Goal: Communication & Community: Answer question/provide support

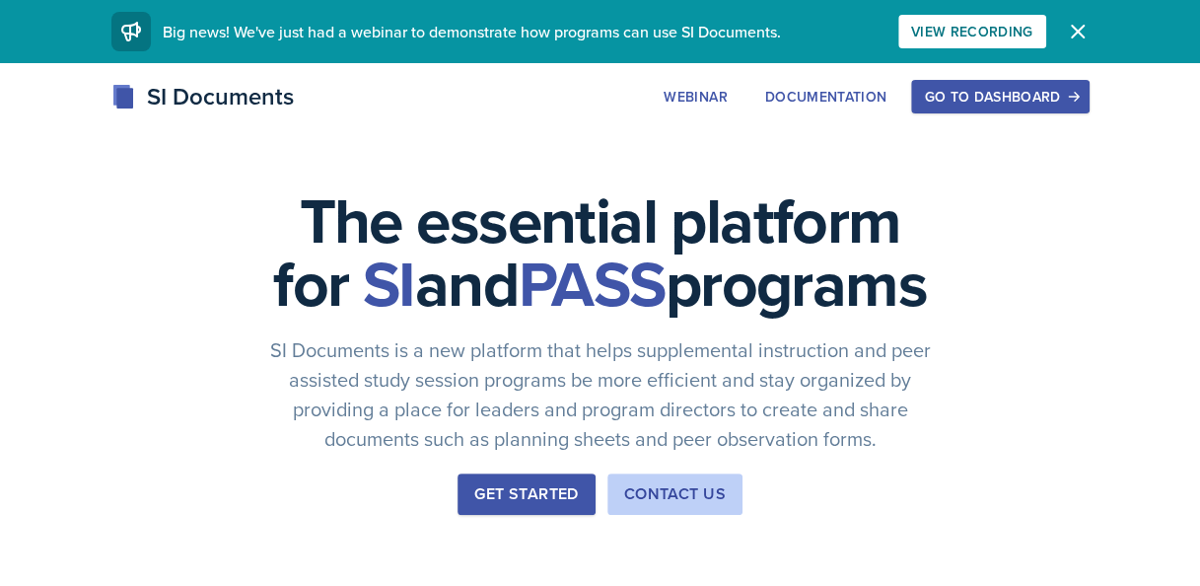
click at [961, 83] on button "Go to Dashboard" at bounding box center [1000, 97] width 178 height 34
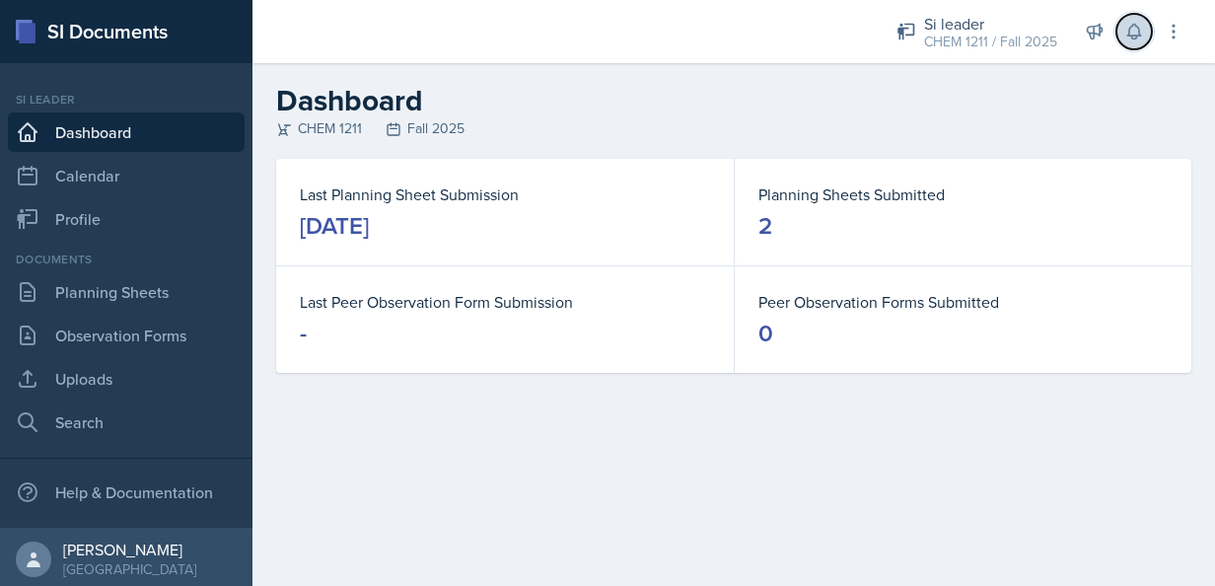
click at [1140, 36] on icon at bounding box center [1134, 32] width 20 height 20
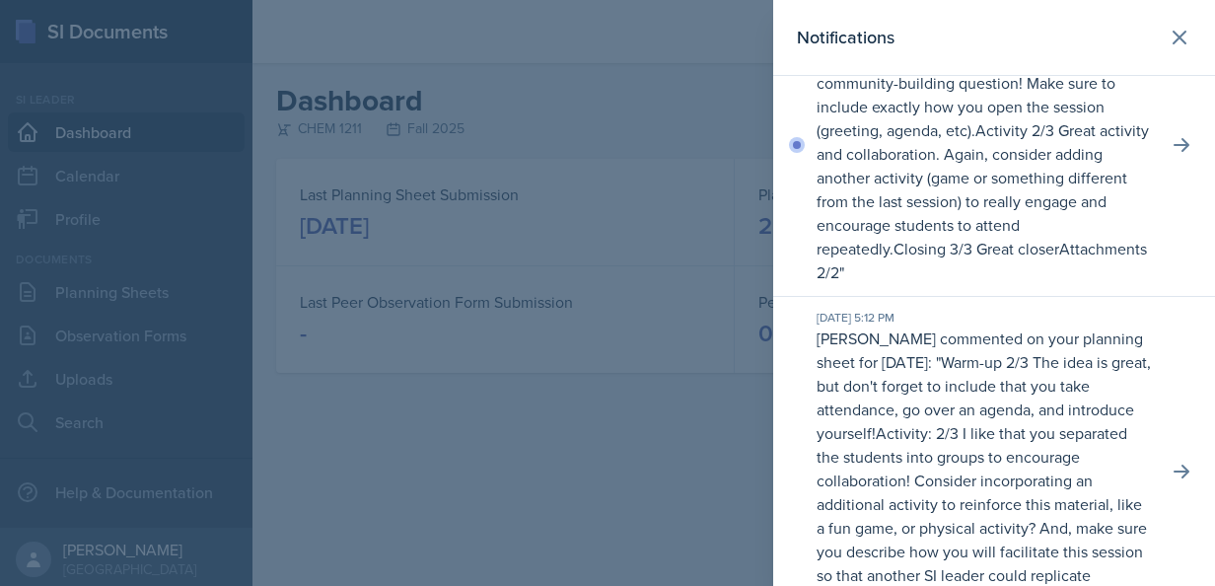
scroll to position [73, 0]
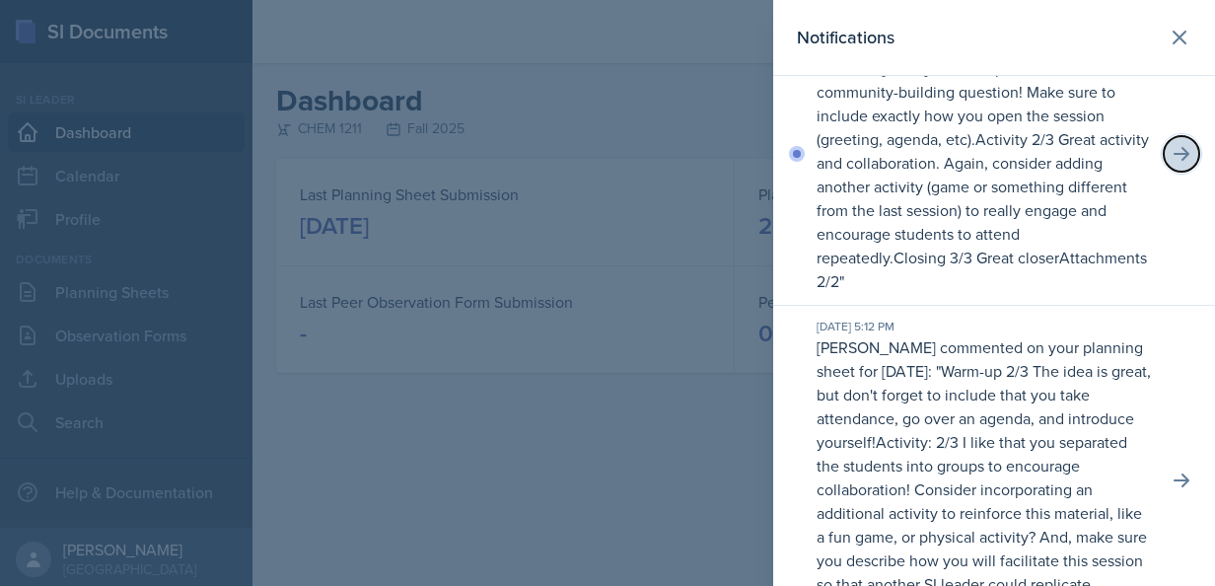
click at [1172, 144] on icon at bounding box center [1182, 154] width 20 height 20
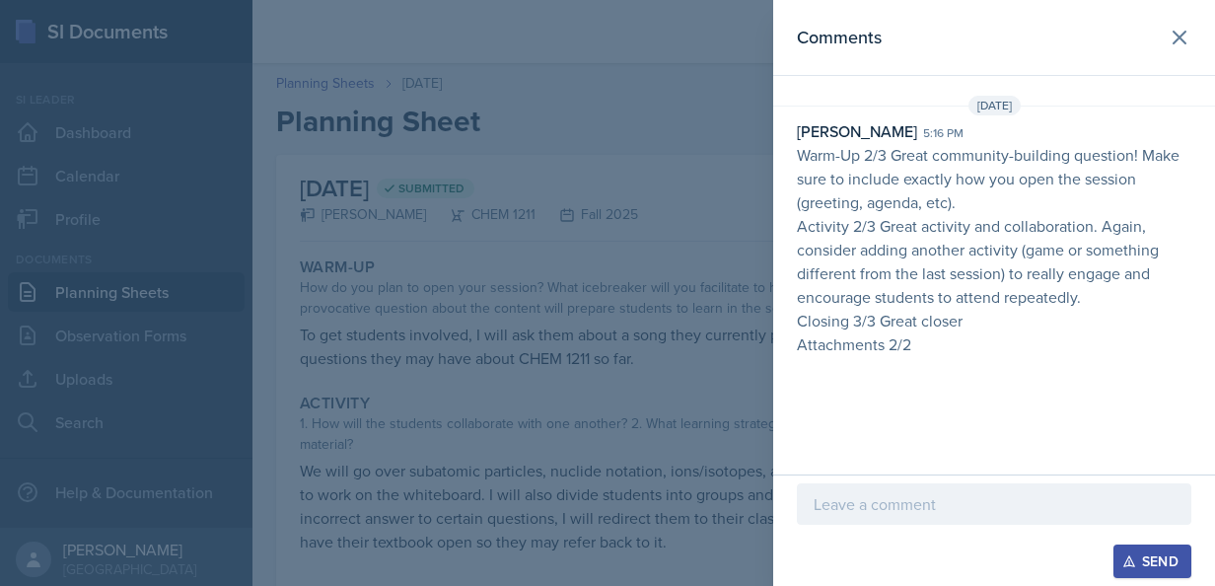
click at [877, 515] on p at bounding box center [994, 504] width 361 height 24
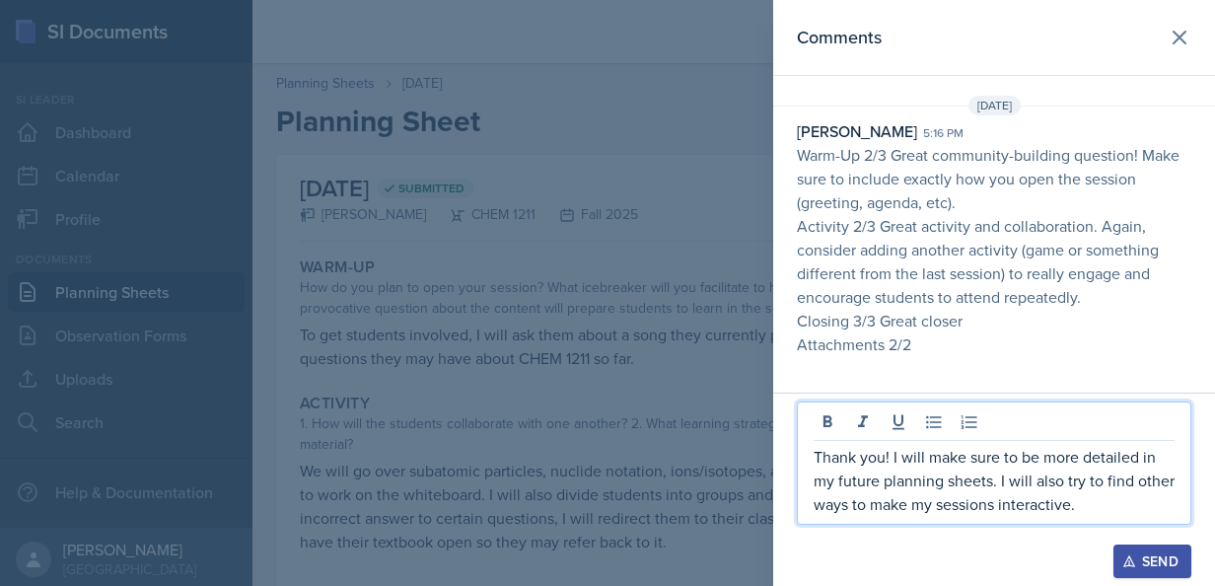
click at [1140, 557] on div "Send" at bounding box center [1152, 561] width 52 height 16
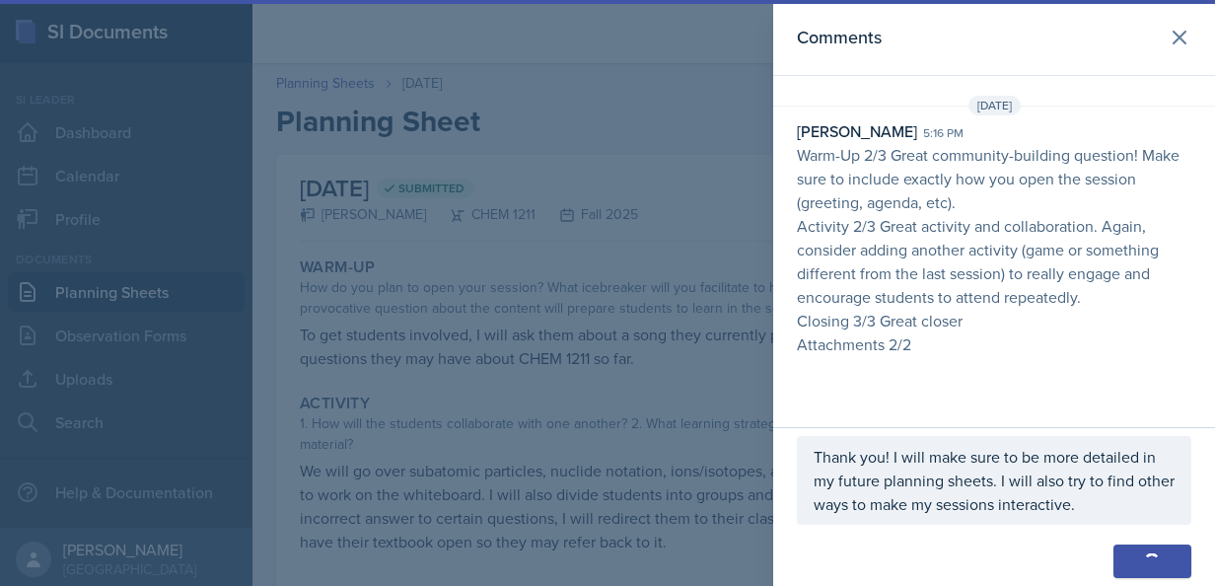
scroll to position [8, 0]
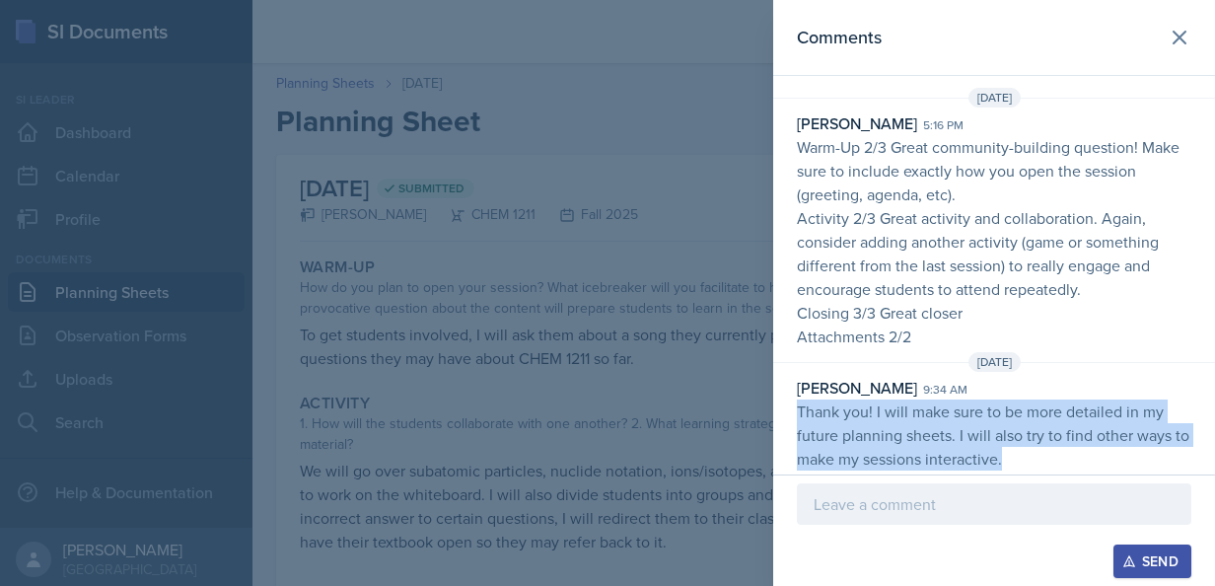
drag, startPoint x: 1030, startPoint y: 452, endPoint x: 782, endPoint y: 406, distance: 251.7
click at [782, 406] on div "[PERSON_NAME] 9:34 am Thank you! I will make sure to be more detailed in my fut…" at bounding box center [994, 423] width 442 height 95
copy p "Thank you! I will make sure to be more detailed in my future planning sheets. I…"
click at [1168, 37] on icon at bounding box center [1180, 38] width 24 height 24
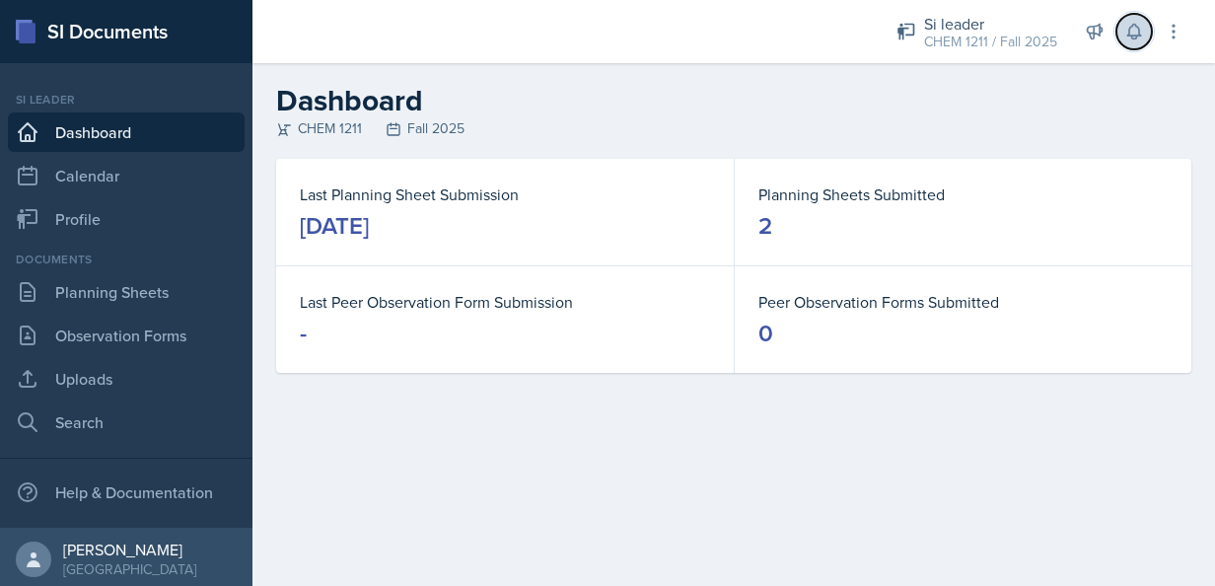
click at [1132, 45] on button at bounding box center [1135, 32] width 36 height 36
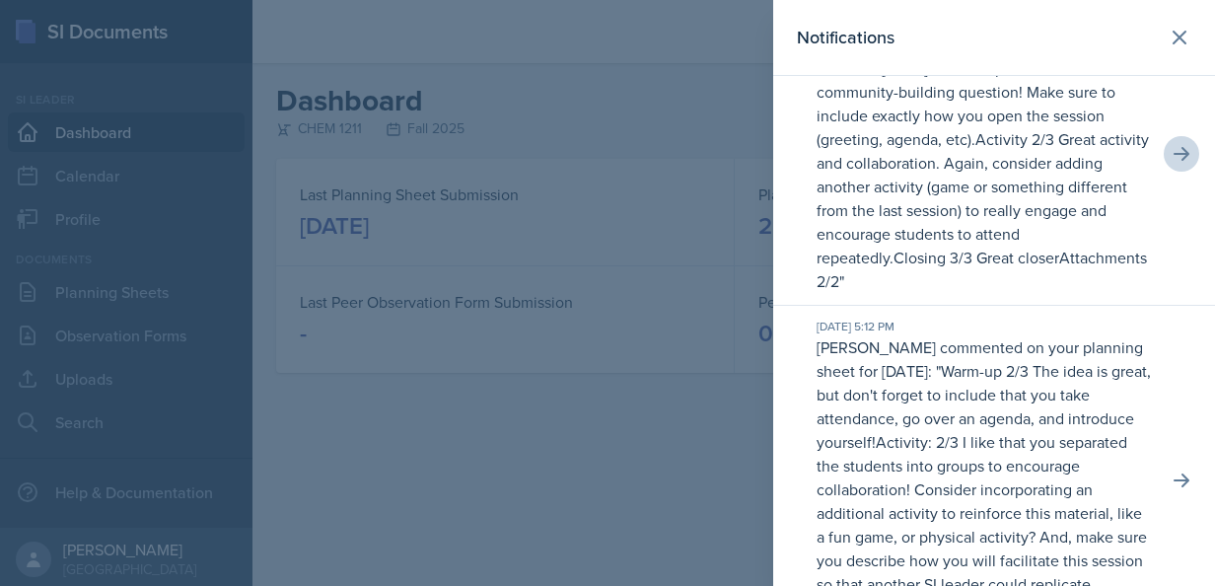
click at [1165, 473] on div "[DATE] 5:12 PM [PERSON_NAME] commented on your planning sheet for [DATE]: " War…" at bounding box center [994, 481] width 442 height 350
click at [1172, 481] on icon at bounding box center [1182, 480] width 20 height 20
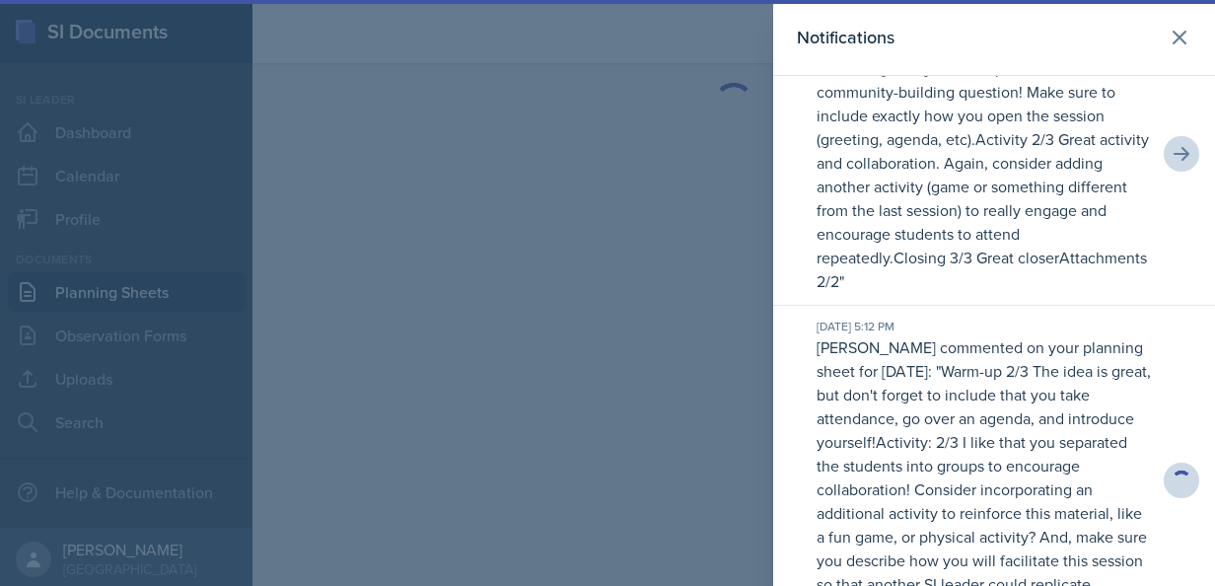
click at [992, 468] on p "Activity: 2/3 I like that you separated the students into groups to encourage c…" at bounding box center [982, 524] width 330 height 187
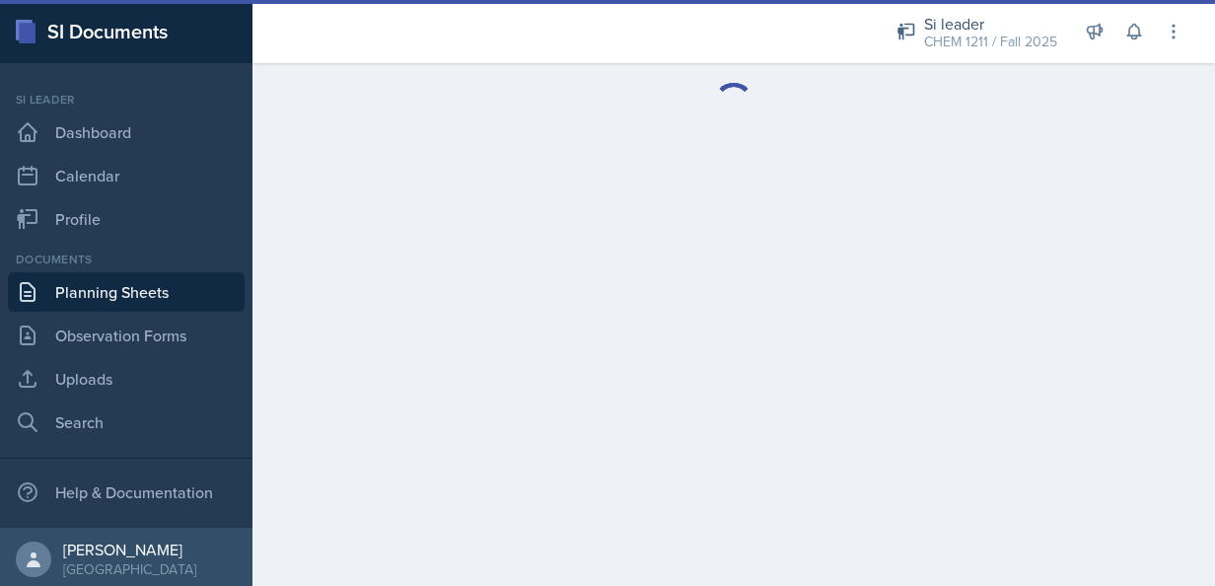
click at [1168, 36] on div "Si leader CHEM 1211 / Fall 2025 Si leader CHEM 1211 / Spring 2025 Si leader CHE…" at bounding box center [1026, 31] width 315 height 63
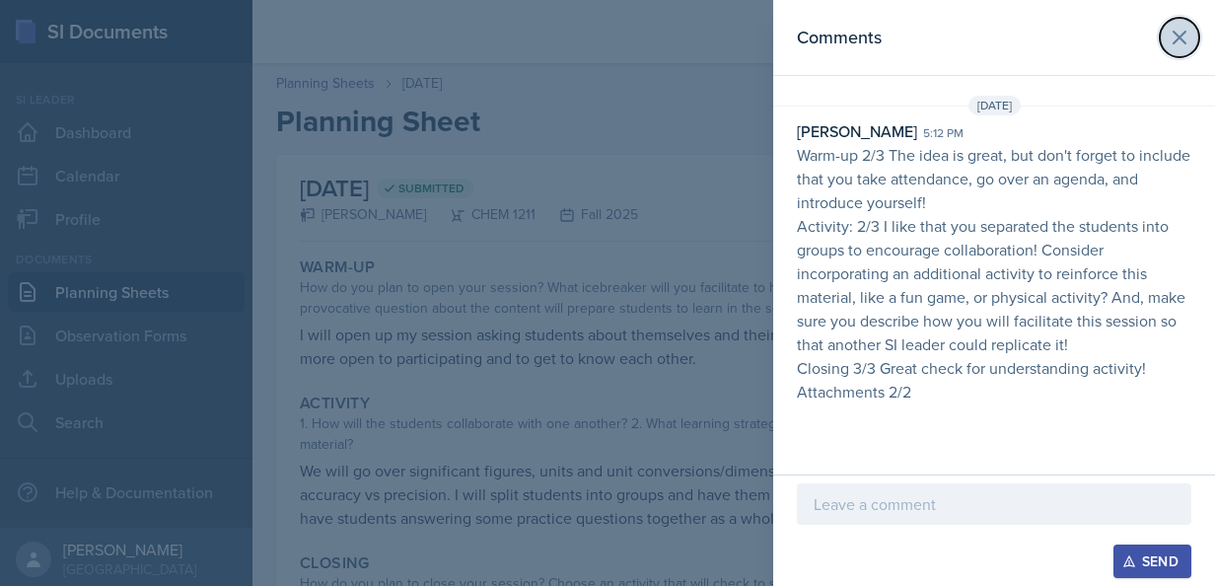
click at [1168, 36] on icon at bounding box center [1180, 38] width 24 height 24
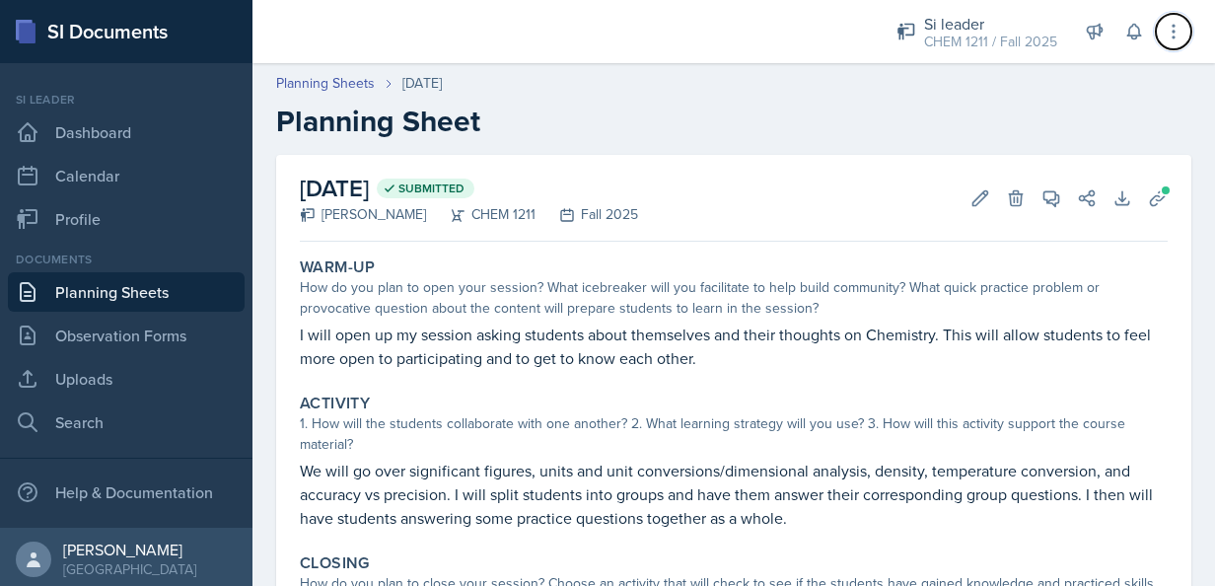
click at [1168, 36] on icon at bounding box center [1174, 32] width 20 height 20
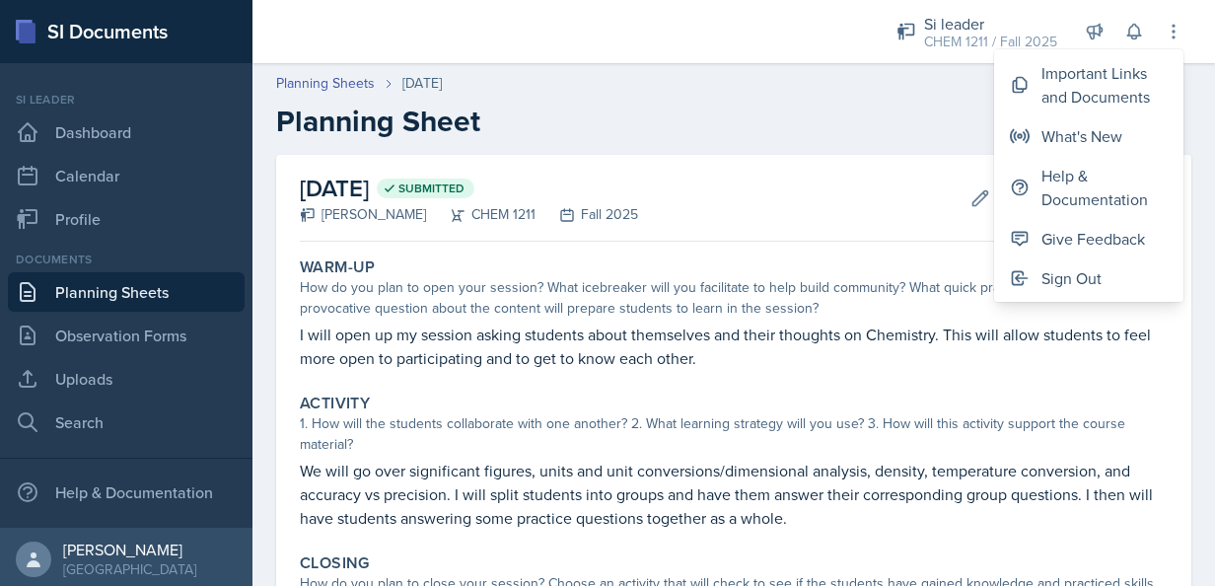
click at [1174, 50] on div "Important Links and Documents What's New Help & Documentation Give Feedback Sig…" at bounding box center [1088, 175] width 189 height 252
click at [1089, 471] on p "We will go over significant figures, units and unit conversions/dimensional ana…" at bounding box center [734, 494] width 868 height 71
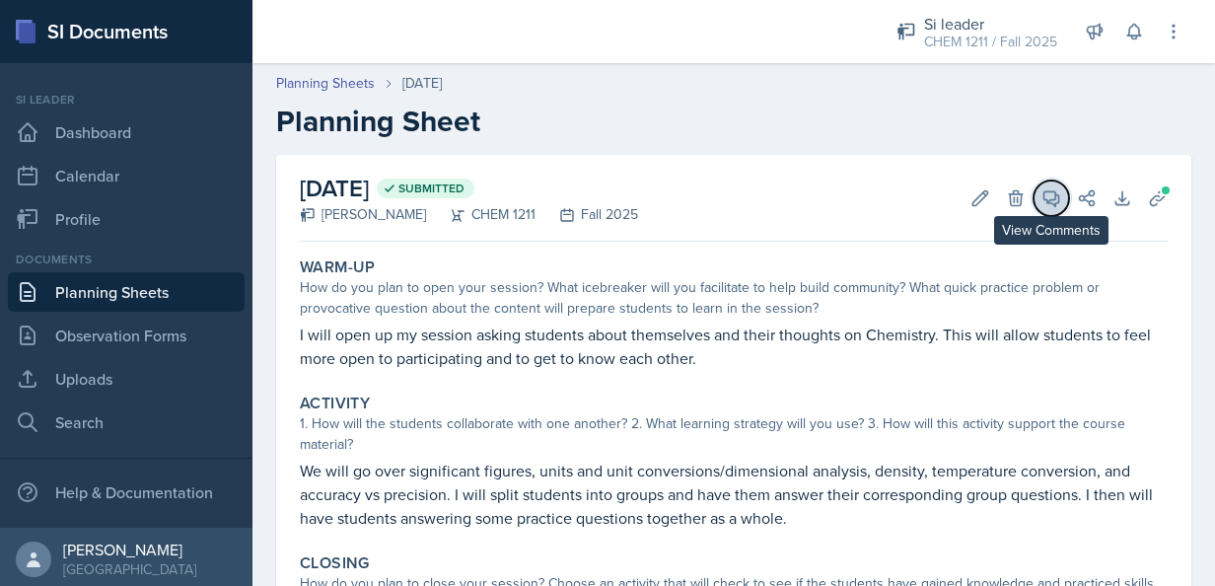
click at [1034, 199] on button "View Comments" at bounding box center [1052, 198] width 36 height 36
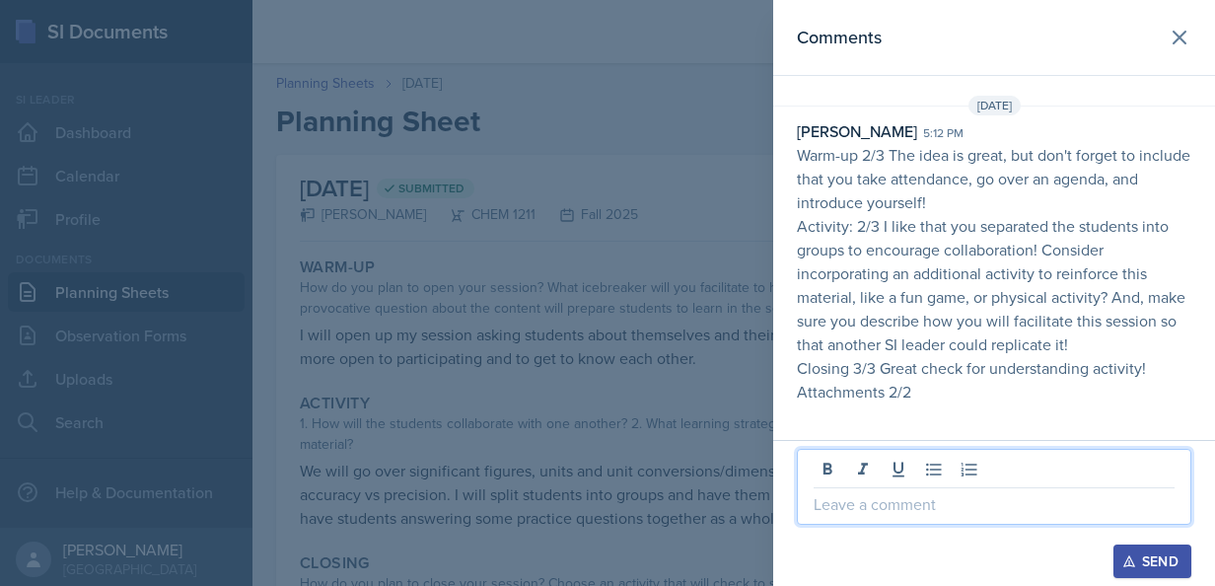
click at [1009, 504] on p at bounding box center [994, 504] width 361 height 24
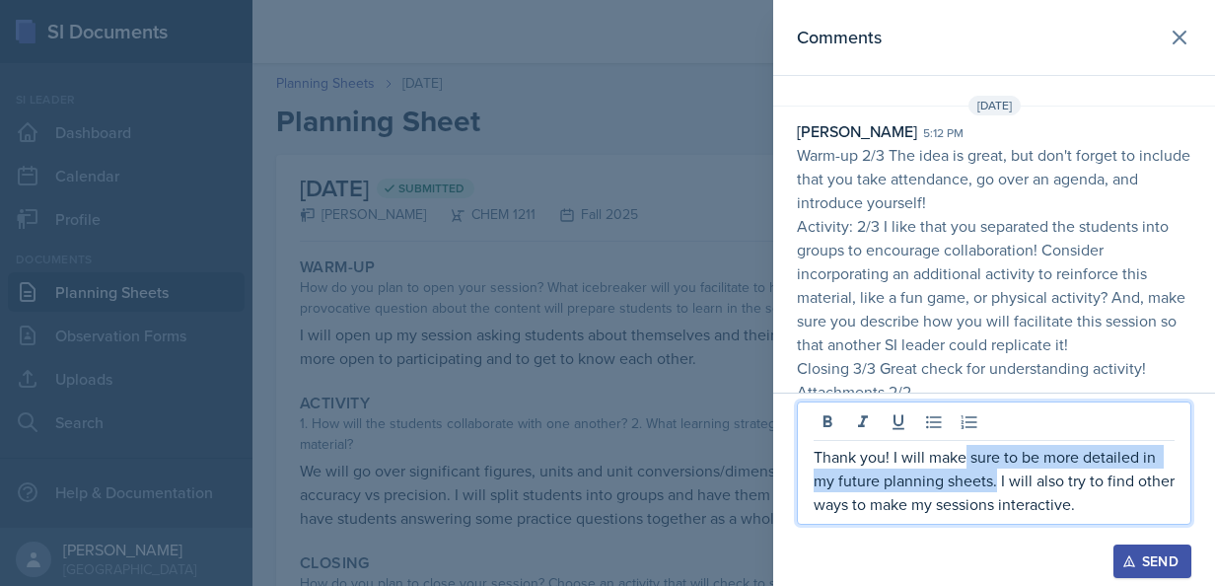
drag, startPoint x: 994, startPoint y: 485, endPoint x: 962, endPoint y: 456, distance: 44.0
click at [962, 456] on p "Thank you! I will make sure to be more detailed in my future planning sheets. I…" at bounding box center [994, 480] width 361 height 71
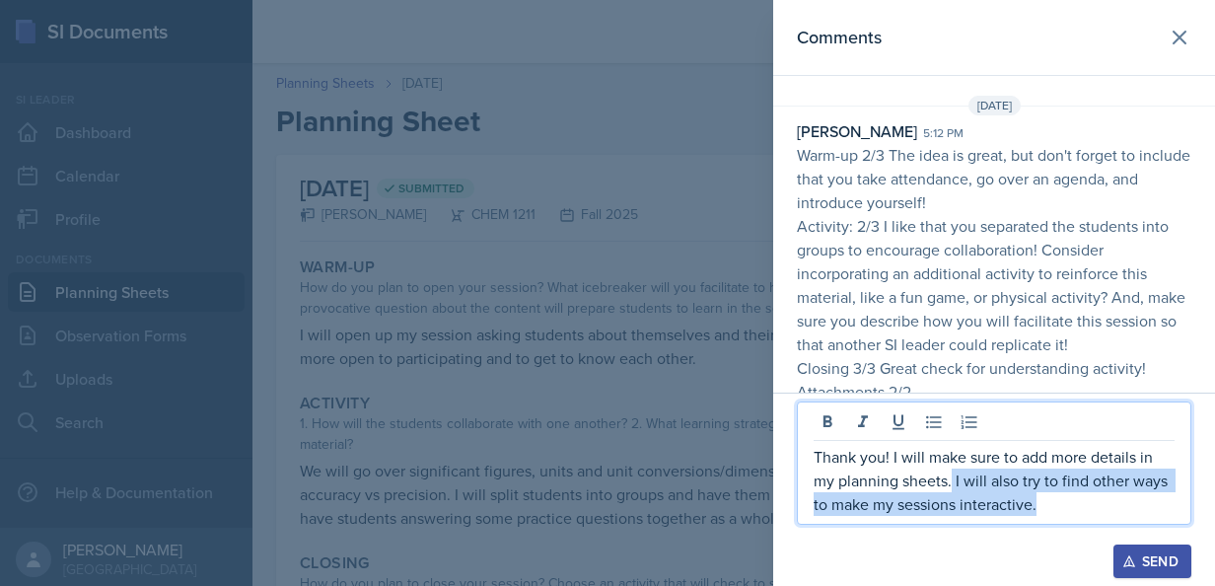
drag, startPoint x: 1049, startPoint y: 499, endPoint x: 952, endPoint y: 477, distance: 100.0
click at [952, 477] on p "Thank you! I will make sure to add more details in my planning sheets. I will a…" at bounding box center [994, 480] width 361 height 71
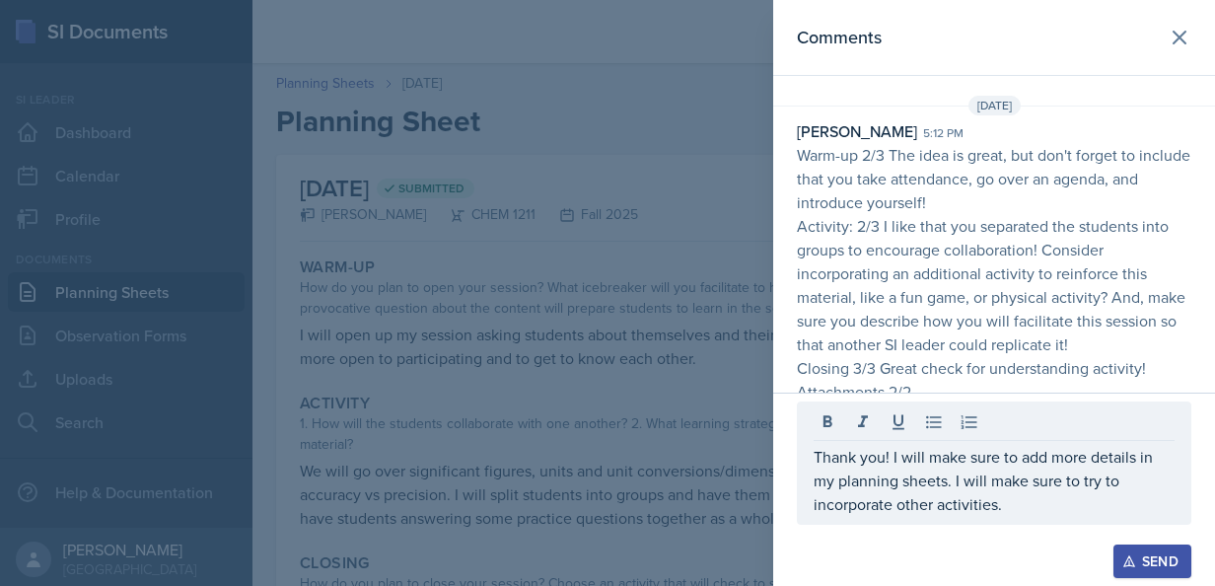
click at [1151, 557] on div "Send" at bounding box center [1152, 561] width 52 height 16
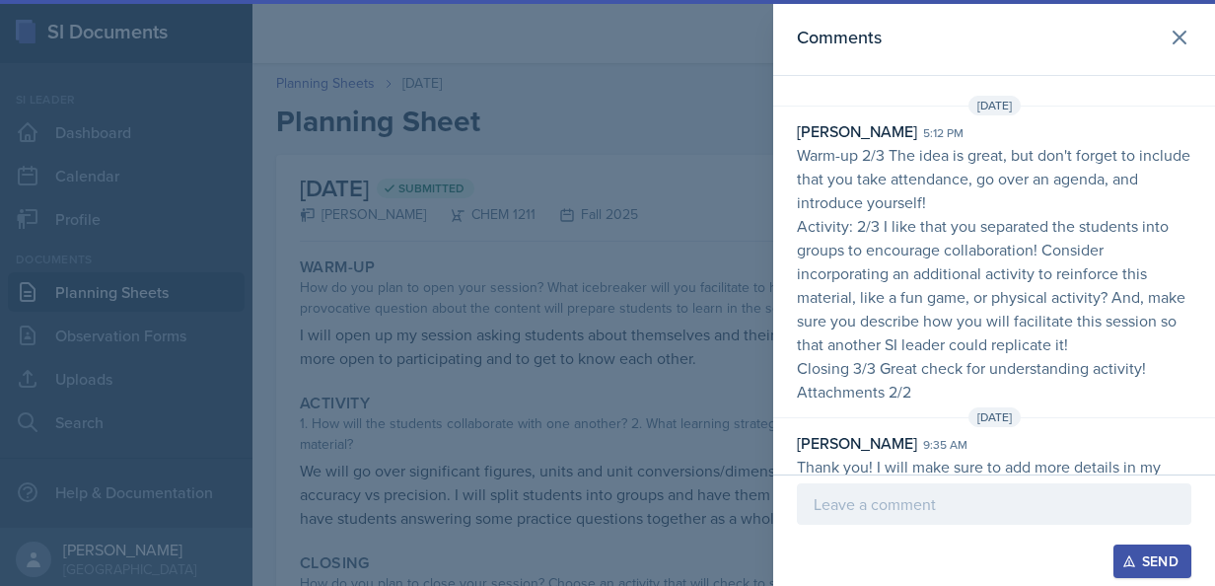
scroll to position [55, 0]
